Goal: Information Seeking & Learning: Check status

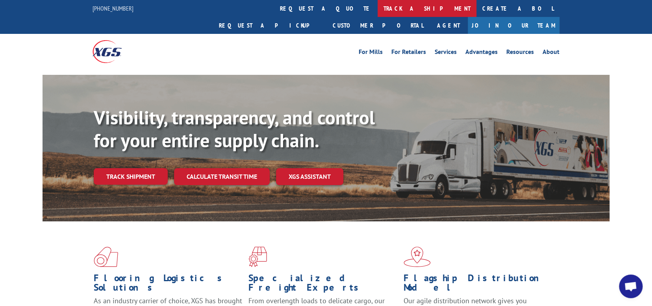
click at [378, 6] on link "track a shipment" at bounding box center [427, 8] width 99 height 17
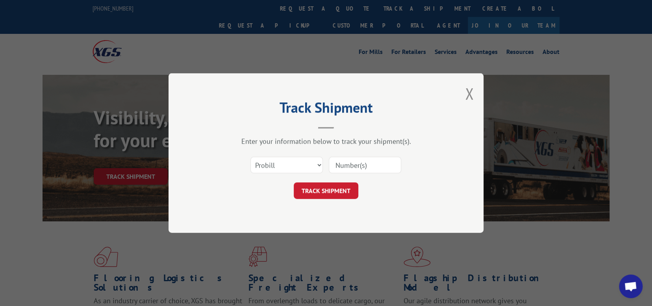
click at [363, 167] on input at bounding box center [365, 165] width 72 height 17
paste input "17341170"
type input "17341170"
click at [325, 188] on button "TRACK SHIPMENT" at bounding box center [326, 190] width 65 height 17
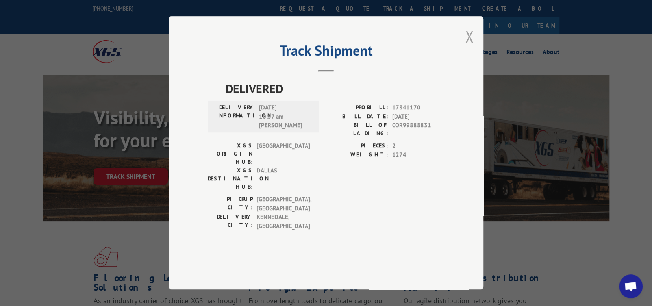
click at [469, 47] on button "Close modal" at bounding box center [469, 36] width 9 height 21
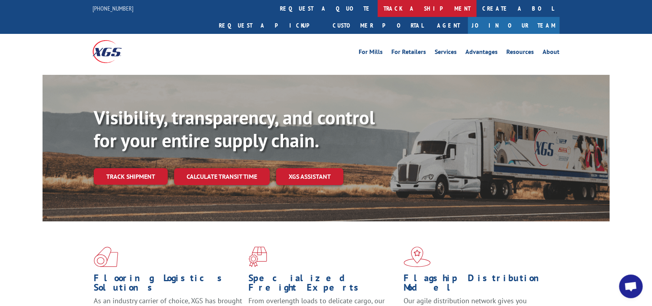
click at [378, 8] on link "track a shipment" at bounding box center [427, 8] width 99 height 17
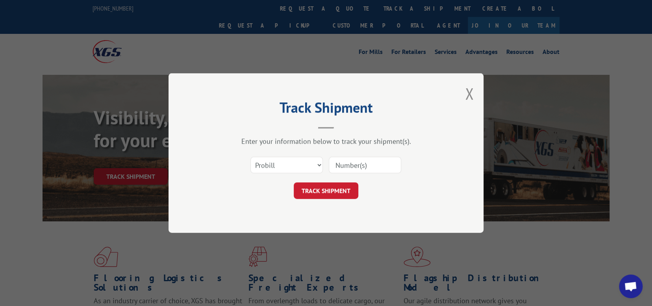
click at [349, 162] on input at bounding box center [365, 165] width 72 height 17
paste input "17341170"
type input "17341170"
click at [328, 189] on button "TRACK SHIPMENT" at bounding box center [326, 190] width 65 height 17
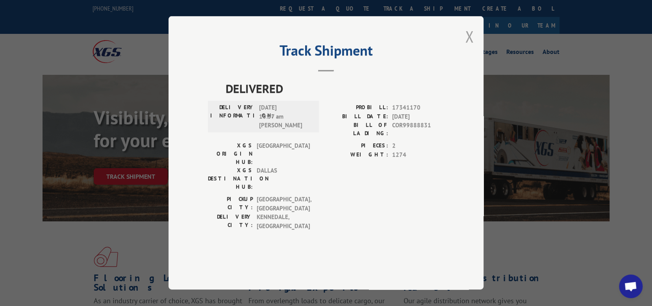
click at [469, 47] on button "Close modal" at bounding box center [469, 36] width 9 height 21
